Goal: Task Accomplishment & Management: Manage account settings

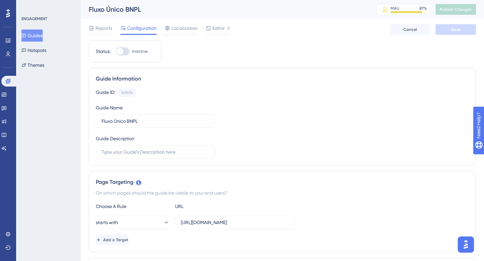
click at [32, 37] on button "Guides" at bounding box center [31, 36] width 21 height 12
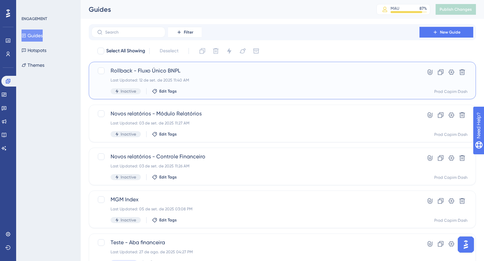
click at [194, 88] on div "Inactive Edit Tags" at bounding box center [255, 91] width 290 height 6
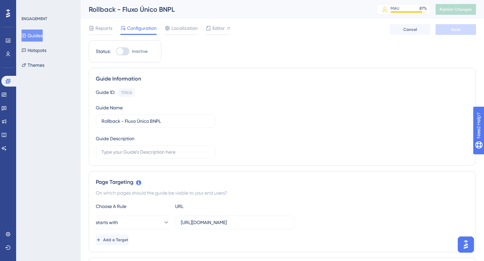
click at [122, 54] on div at bounding box center [122, 51] width 13 height 8
click at [116, 52] on input "Inactive" at bounding box center [116, 51] width 0 height 0
checkbox input "true"
click at [454, 35] on div "Reports Configuration Localization Editor Cancel Save" at bounding box center [282, 29] width 387 height 21
click at [452, 33] on button "Save" at bounding box center [455, 29] width 40 height 11
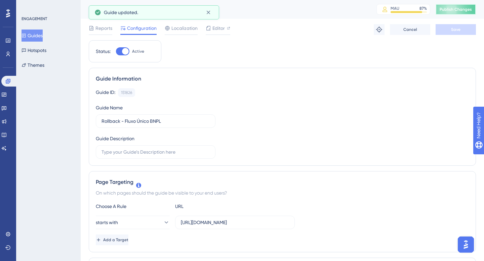
click at [462, 7] on span "Publish Changes" at bounding box center [455, 9] width 32 height 5
